Goal: Task Accomplishment & Management: Manage account settings

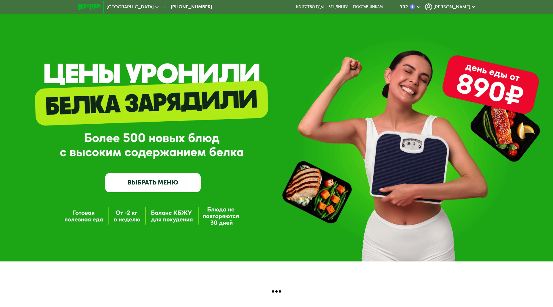
click at [451, 8] on span "[PERSON_NAME]" at bounding box center [452, 7] width 37 height 5
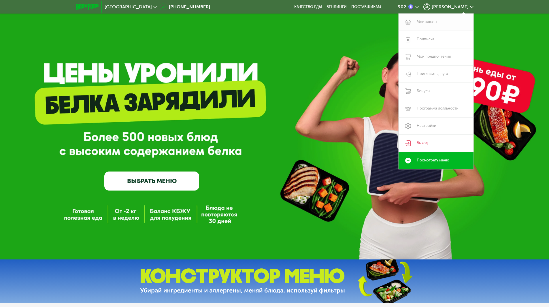
click at [430, 23] on link "Мои заказы" at bounding box center [436, 22] width 75 height 17
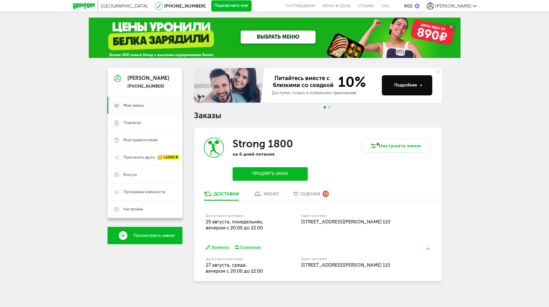
click at [272, 193] on div "меню" at bounding box center [271, 193] width 15 height 5
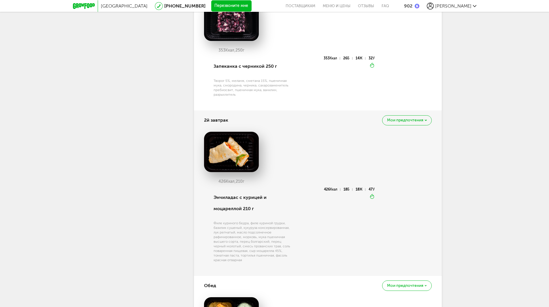
scroll to position [188, 0]
